Goal: Information Seeking & Learning: Learn about a topic

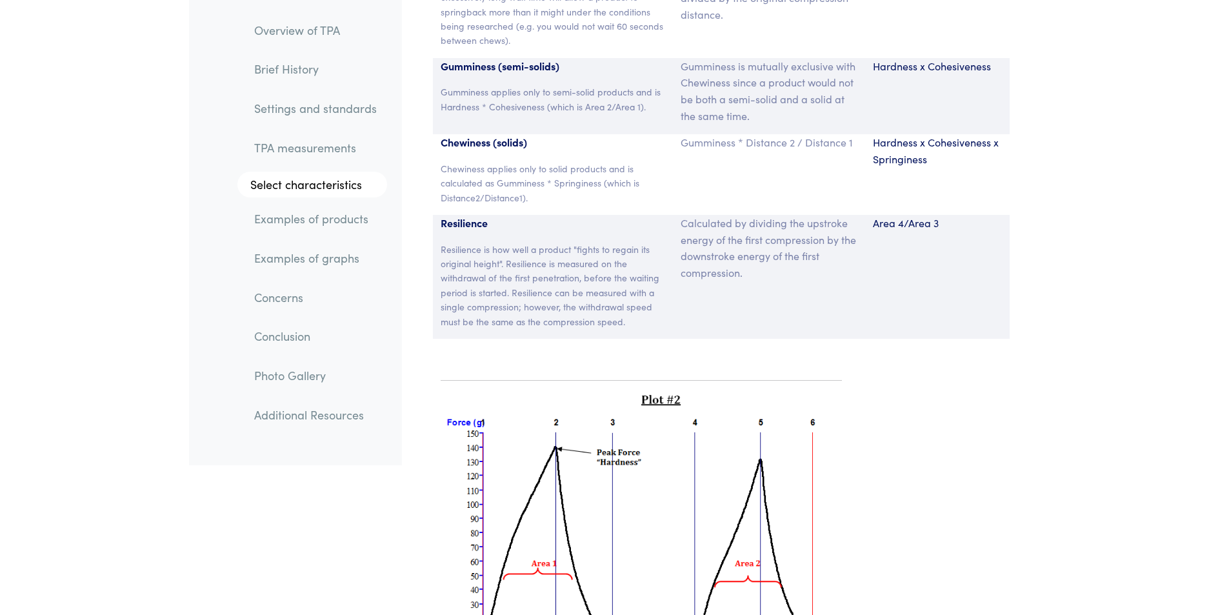
scroll to position [8861, 0]
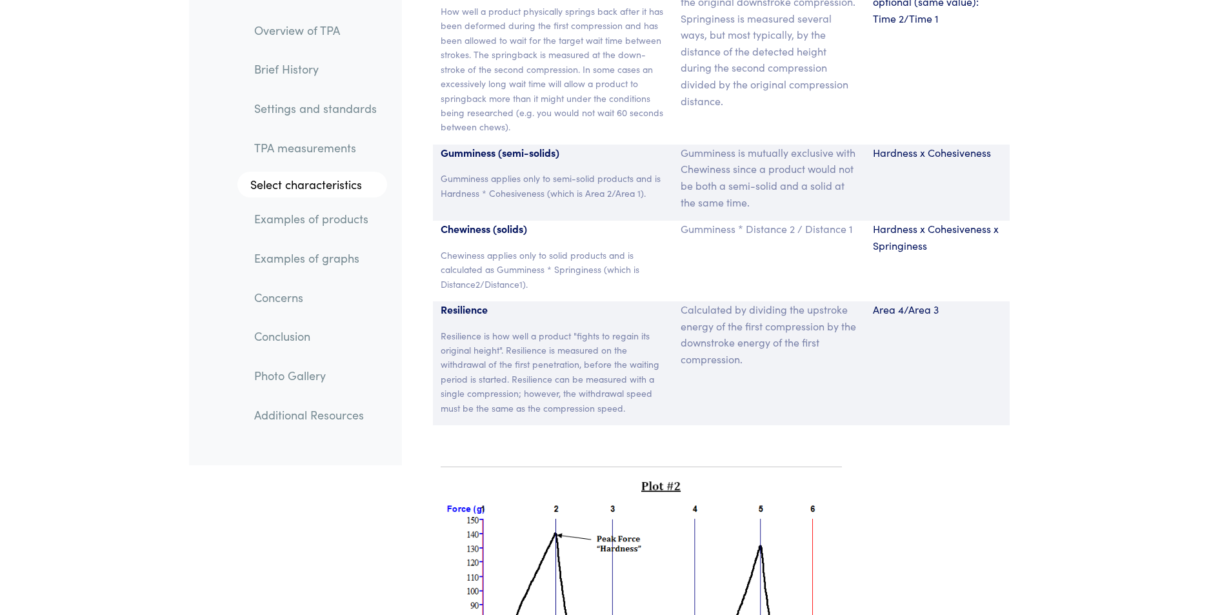
drag, startPoint x: 341, startPoint y: 266, endPoint x: 121, endPoint y: 279, distance: 221.1
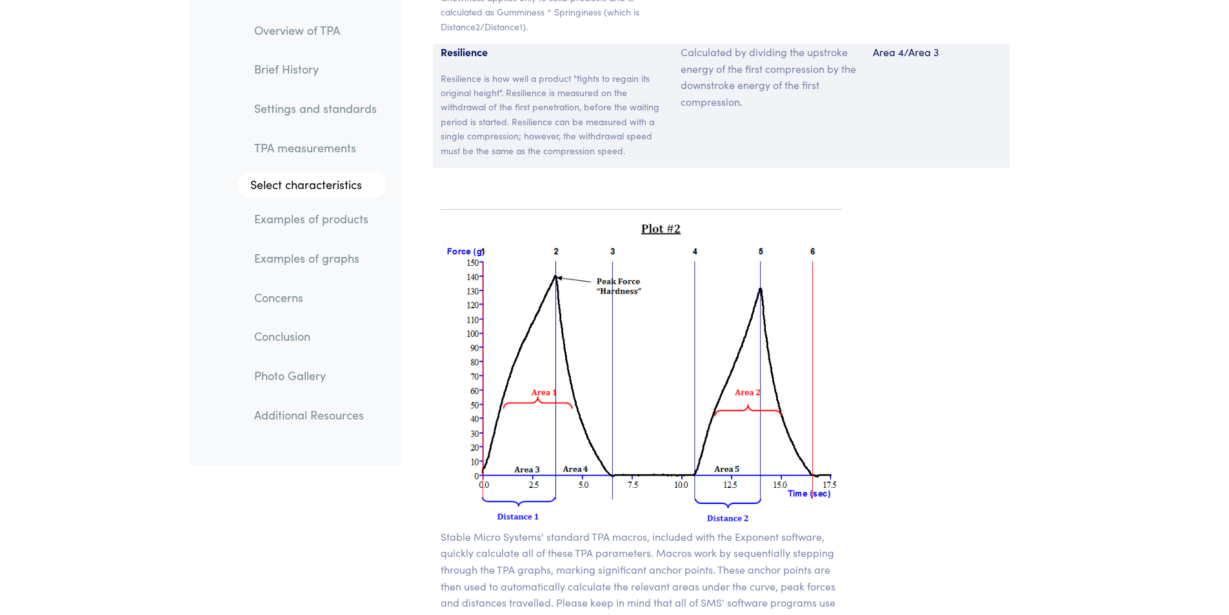
scroll to position [9119, 0]
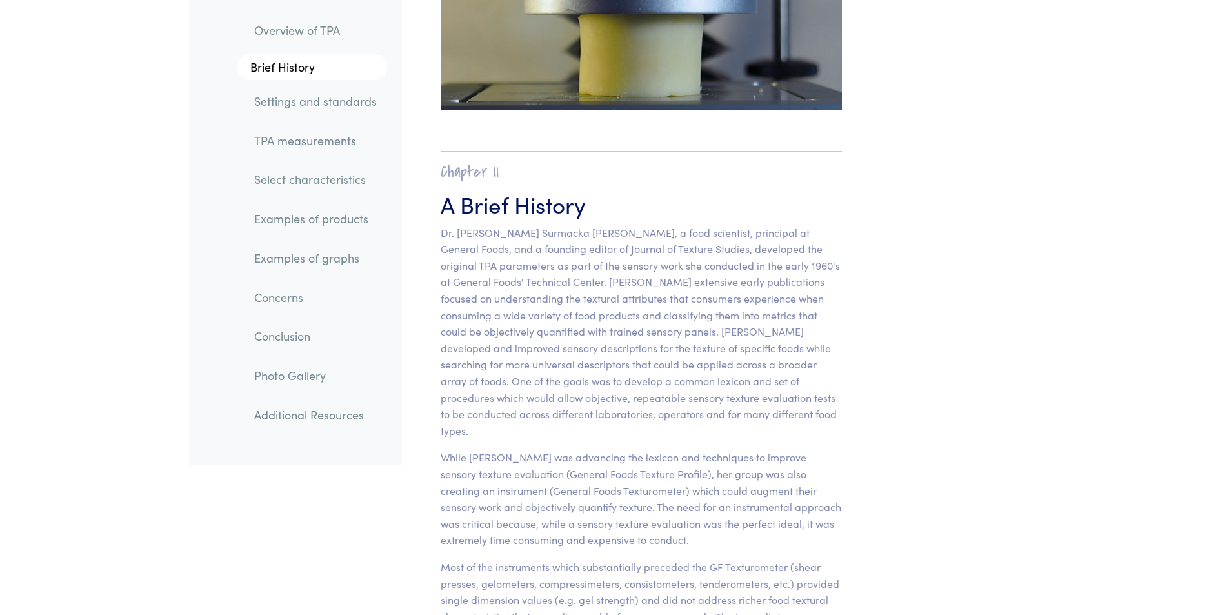
click at [296, 324] on link "Conclusion" at bounding box center [315, 337] width 143 height 30
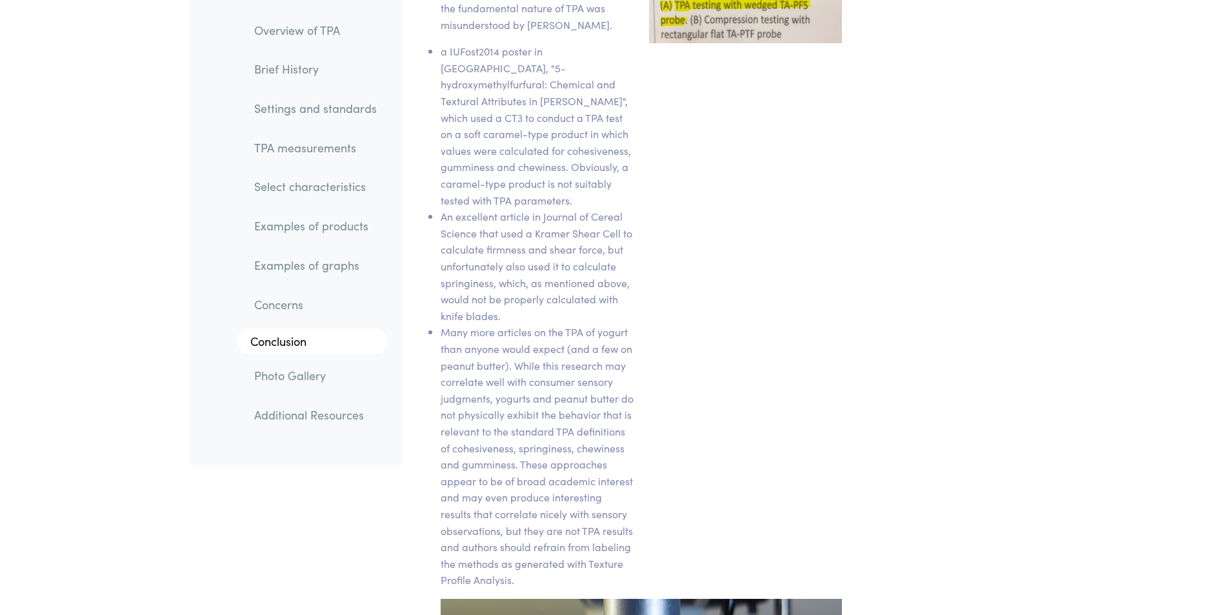
scroll to position [20625, 0]
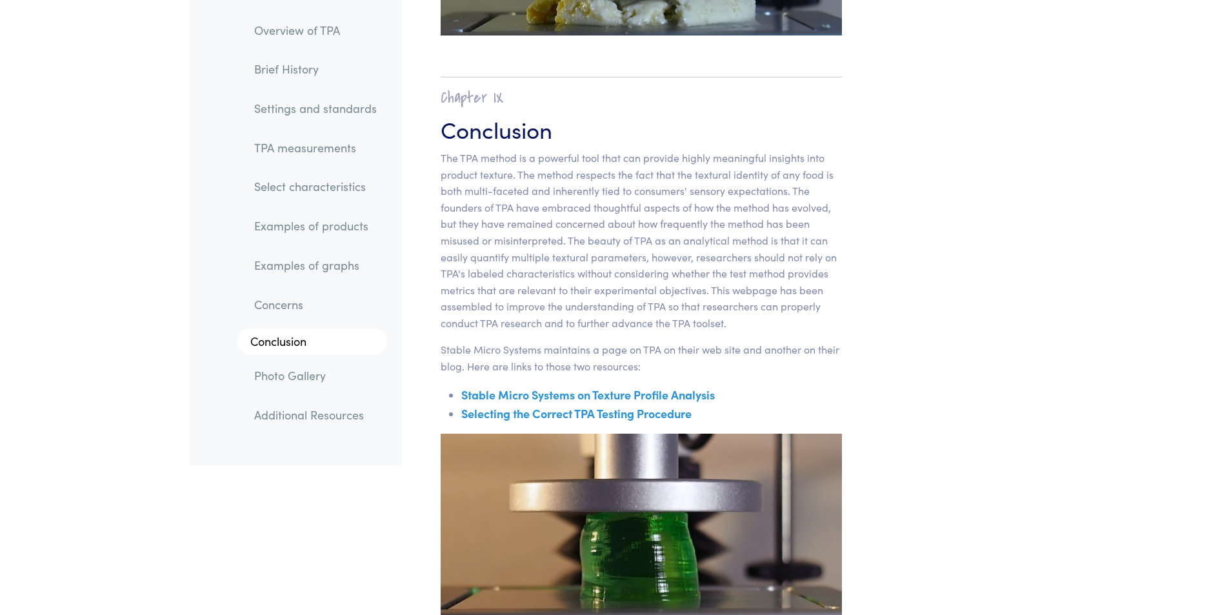
click at [326, 265] on link "Examples of graphs" at bounding box center [315, 265] width 143 height 30
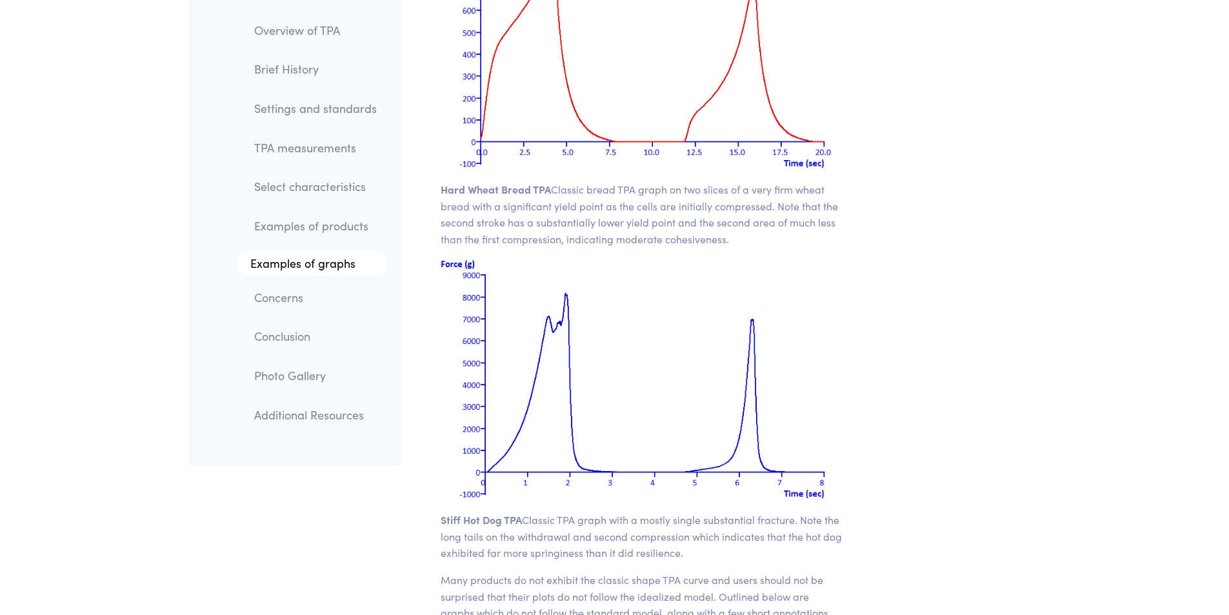
scroll to position [16531, 0]
